Goal: Find specific page/section: Find specific page/section

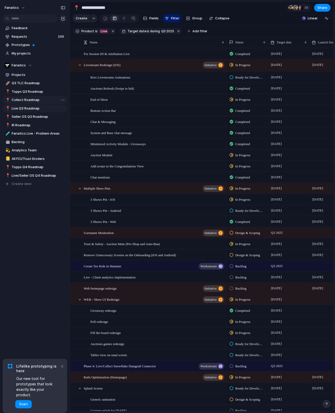
click at [27, 97] on link "📍 Collect Roadmap" at bounding box center [35, 100] width 65 height 8
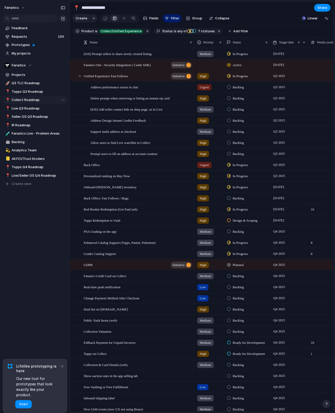
type input "**********"
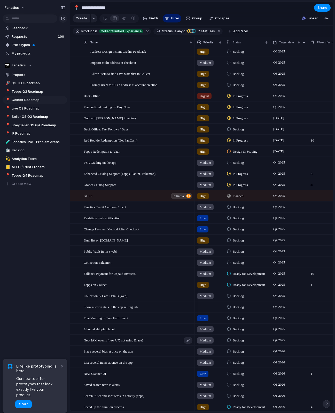
scroll to position [173, 0]
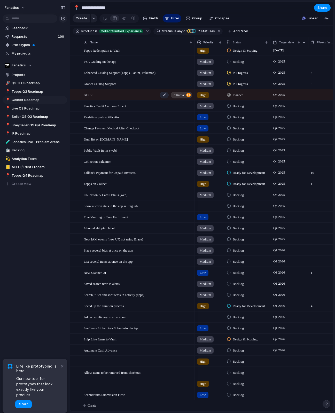
click at [87, 97] on span "GDPR" at bounding box center [88, 95] width 9 height 6
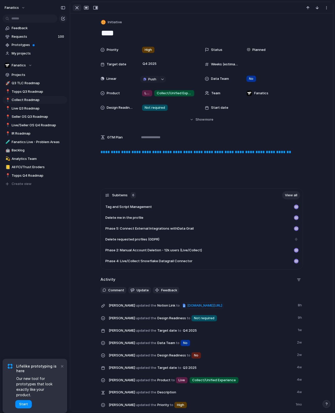
click at [79, 6] on div "button" at bounding box center [77, 8] width 6 height 6
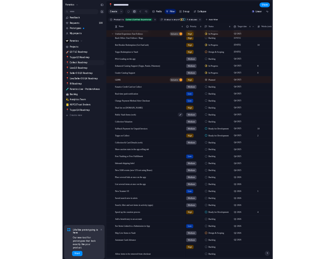
scroll to position [174, 0]
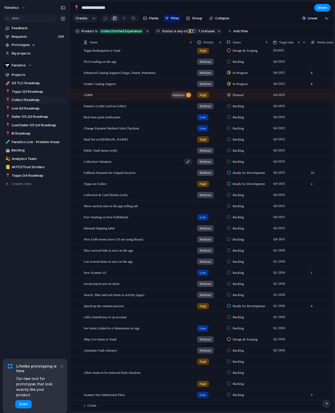
click at [110, 162] on span "Collection Valuation" at bounding box center [98, 161] width 28 height 6
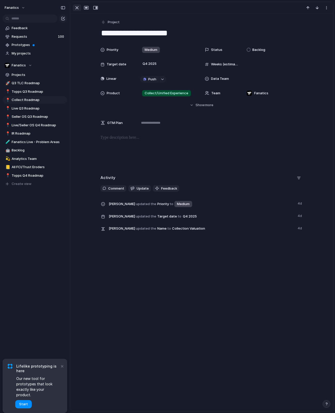
click at [77, 9] on div "button" at bounding box center [77, 8] width 6 height 6
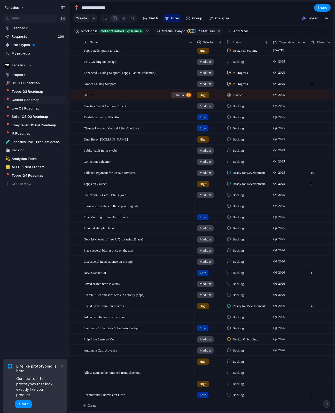
scroll to position [174, 0]
